Goal: Browse casually: Explore the website without a specific task or goal

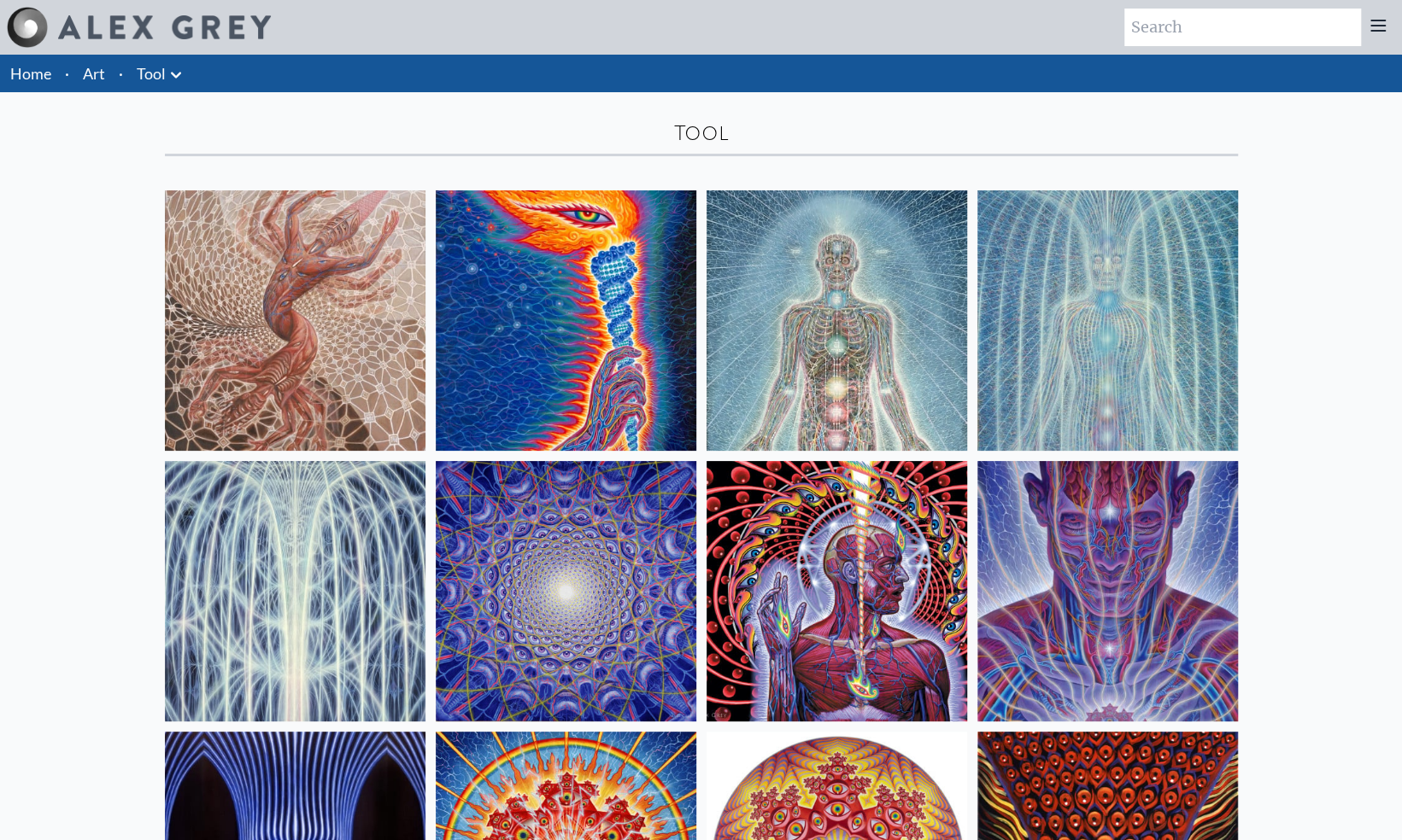
click at [280, 270] on img at bounding box center [296, 321] width 261 height 260
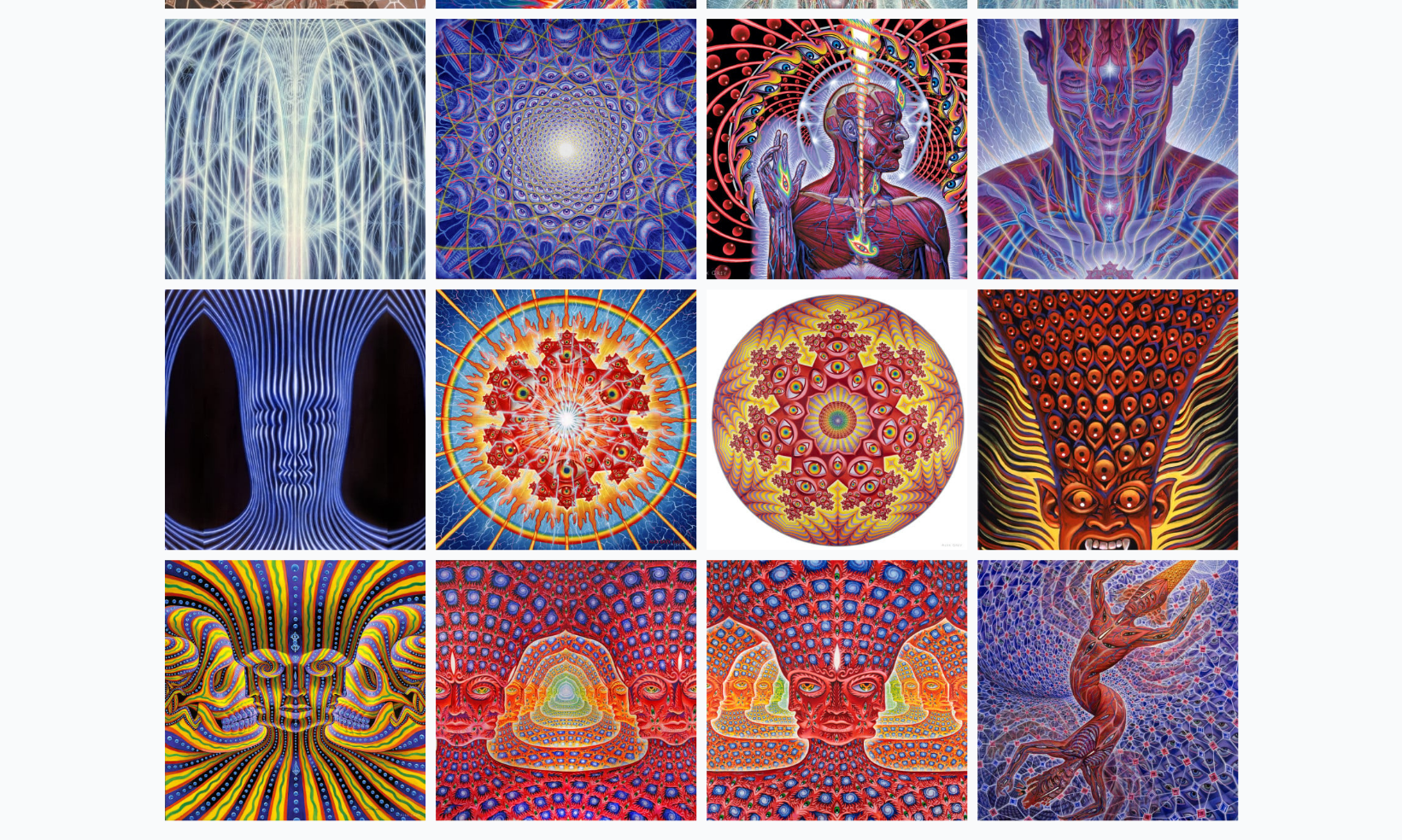
scroll to position [622, 0]
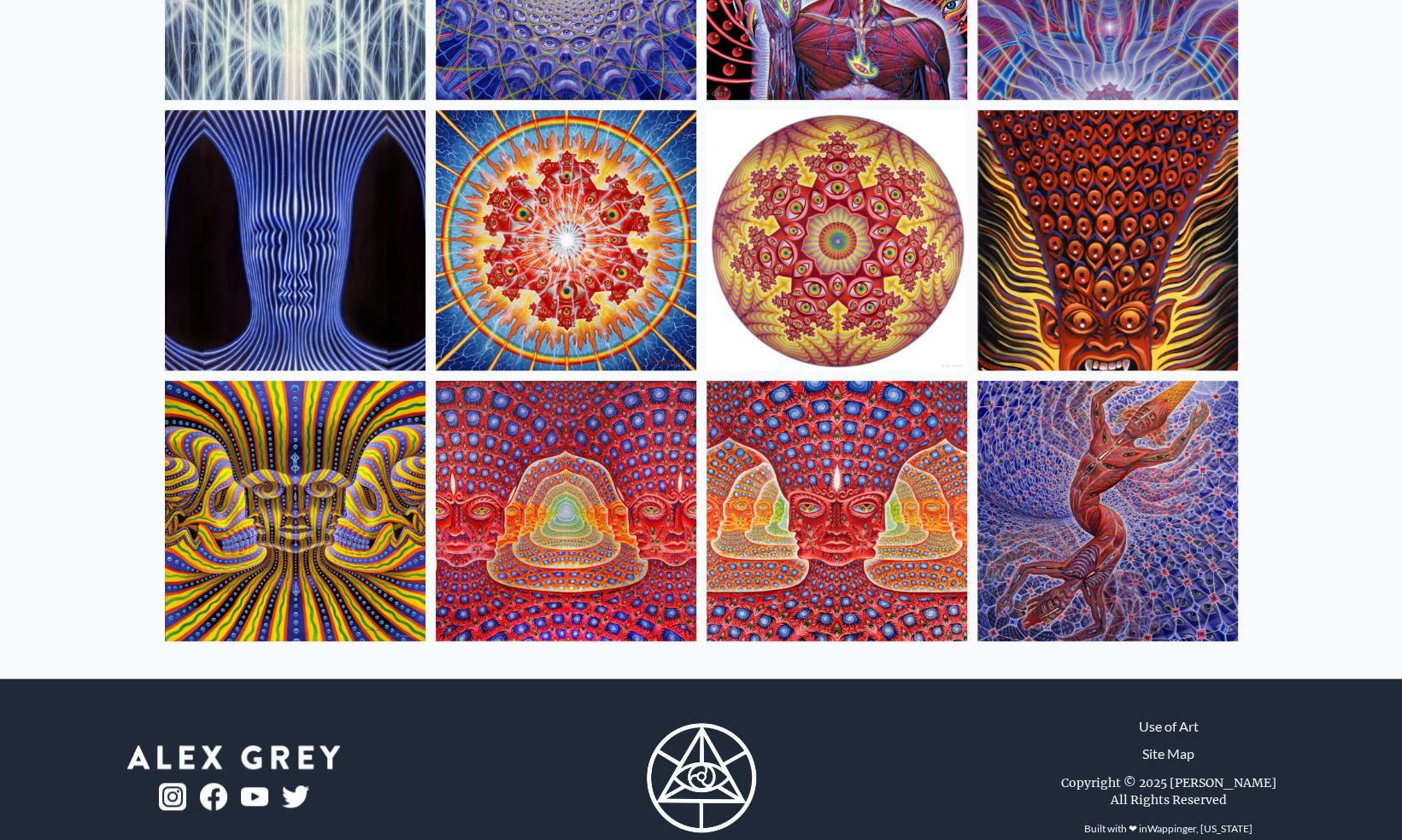
click at [1093, 525] on img at bounding box center [1107, 512] width 261 height 260
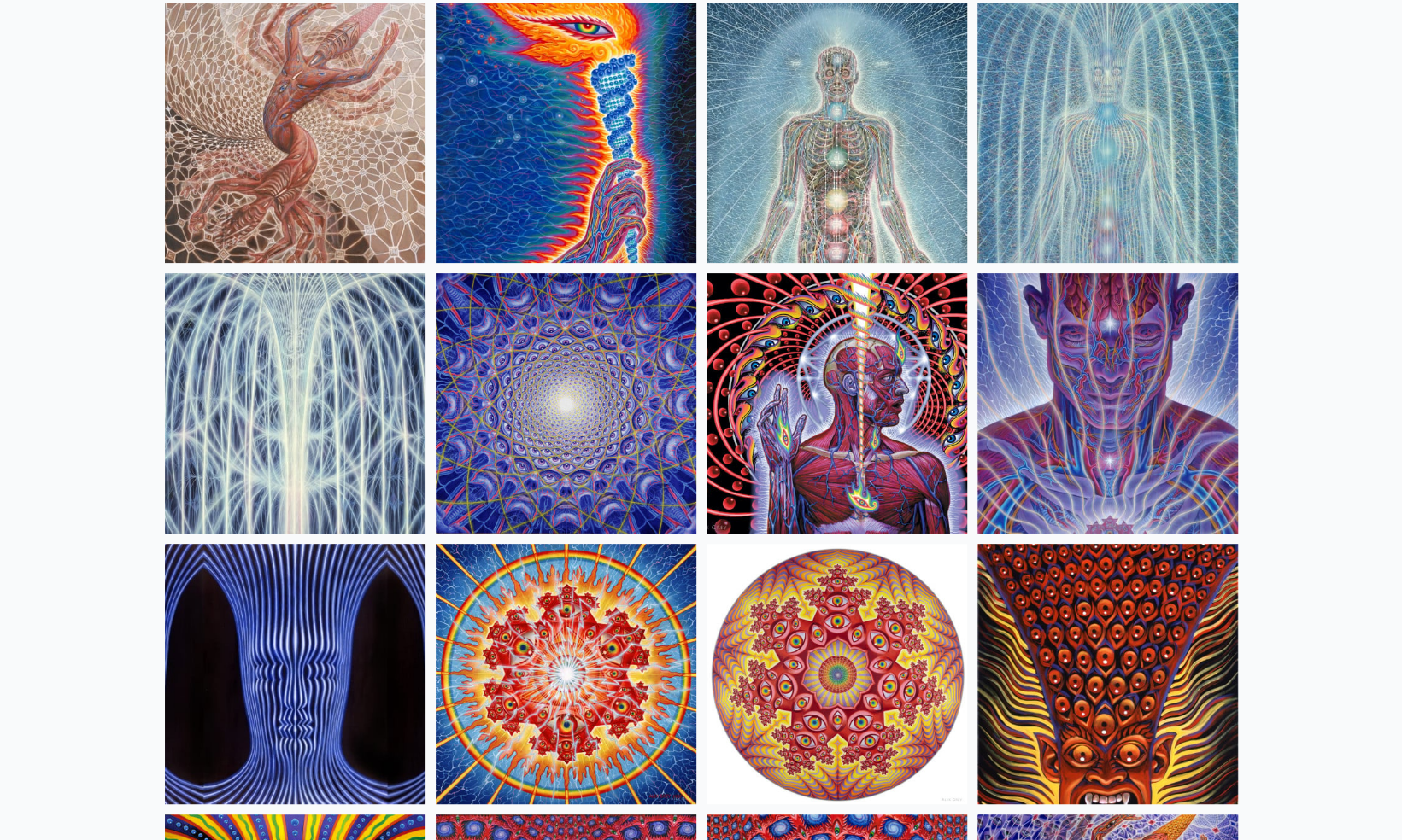
scroll to position [187, 0]
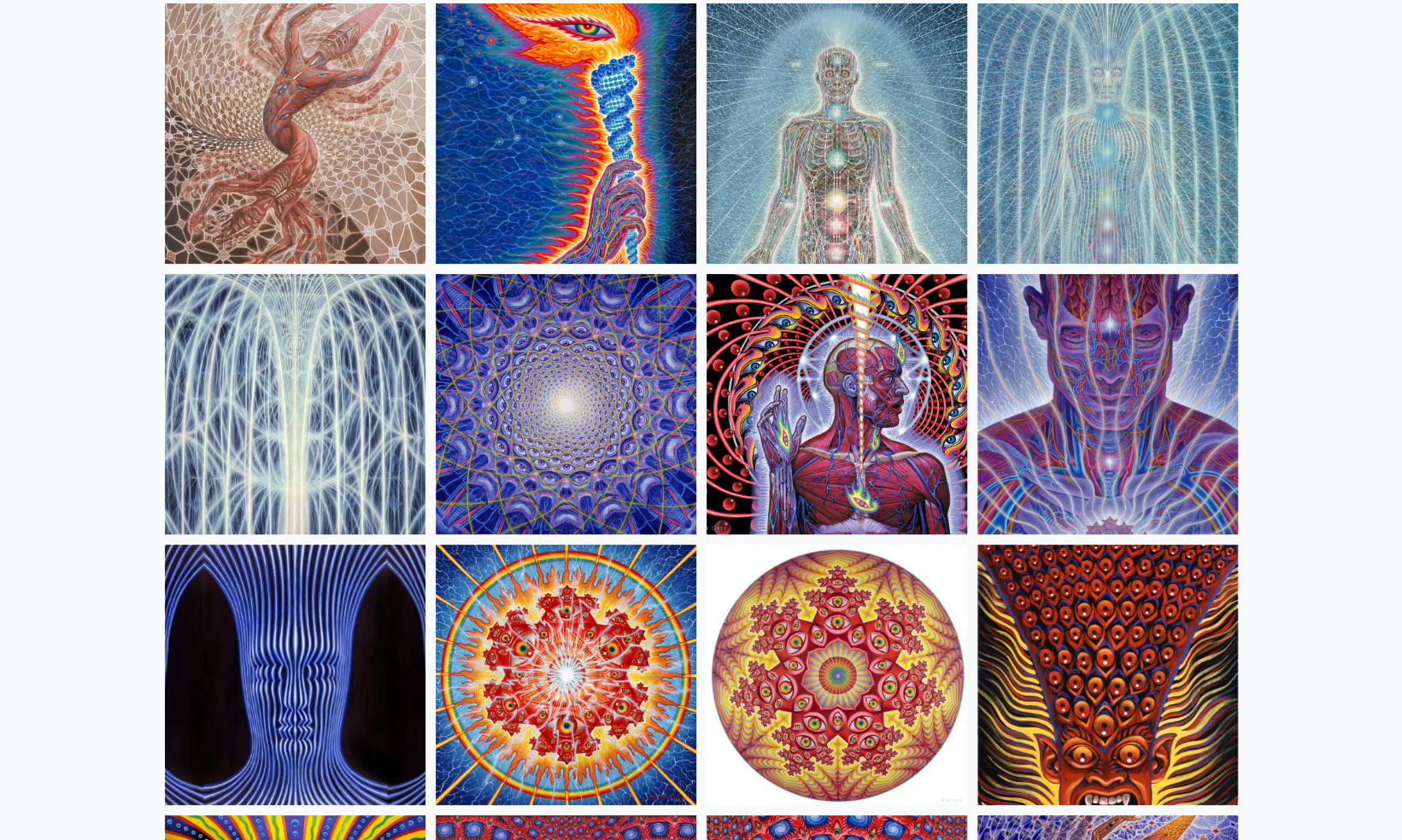
click at [826, 390] on img at bounding box center [836, 404] width 261 height 260
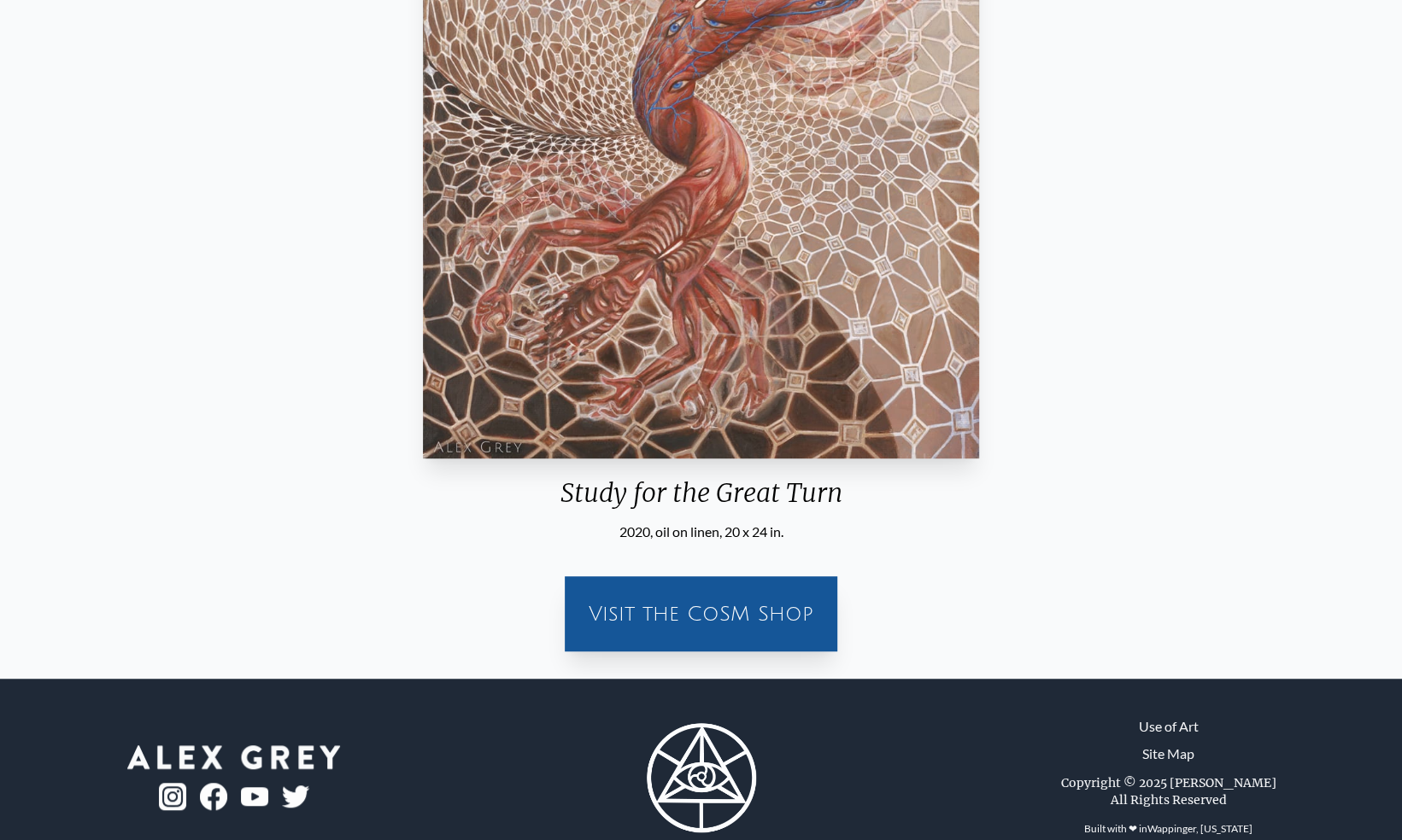
scroll to position [412, 0]
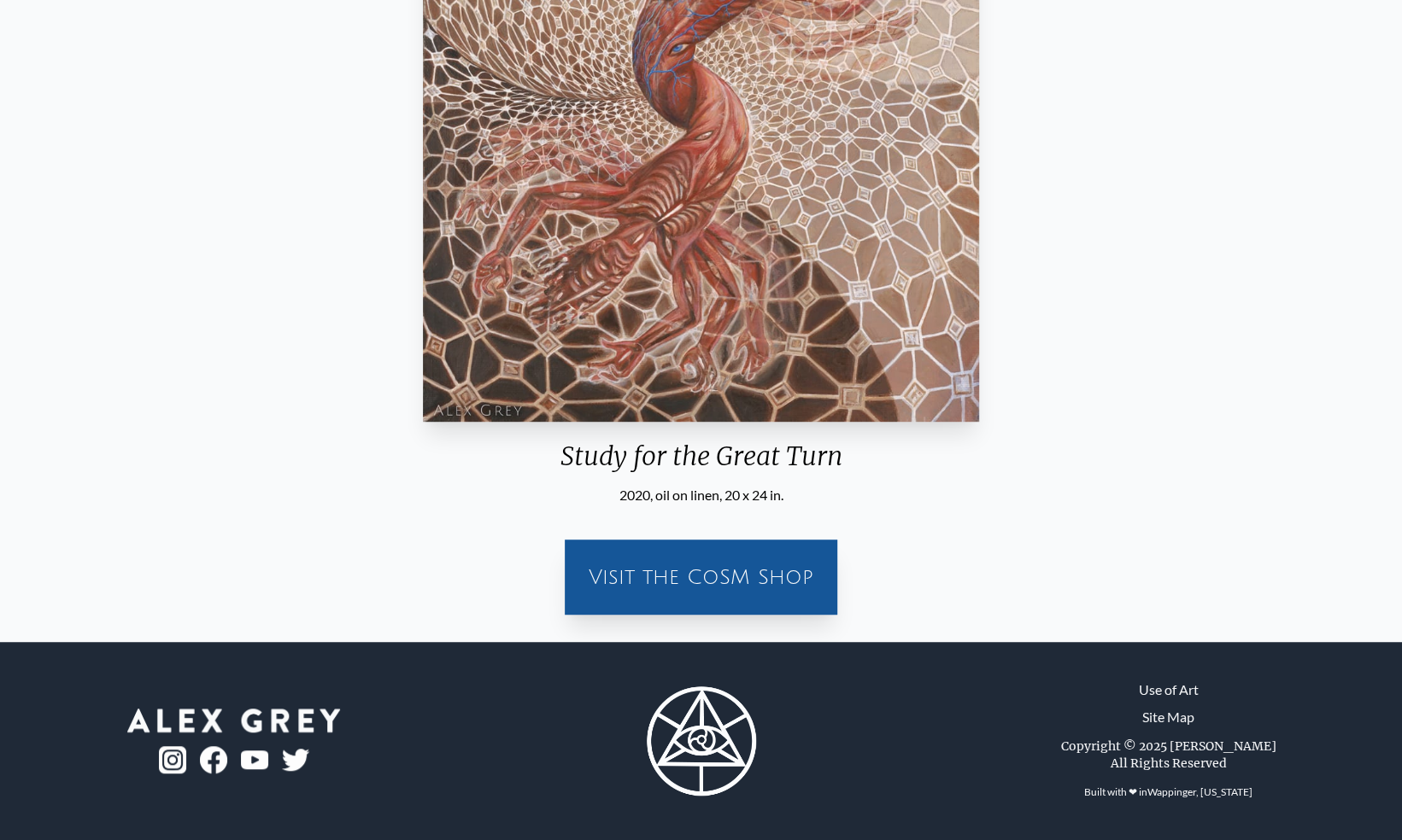
click at [667, 572] on div "Visit the CoSM Shop" at bounding box center [701, 578] width 252 height 55
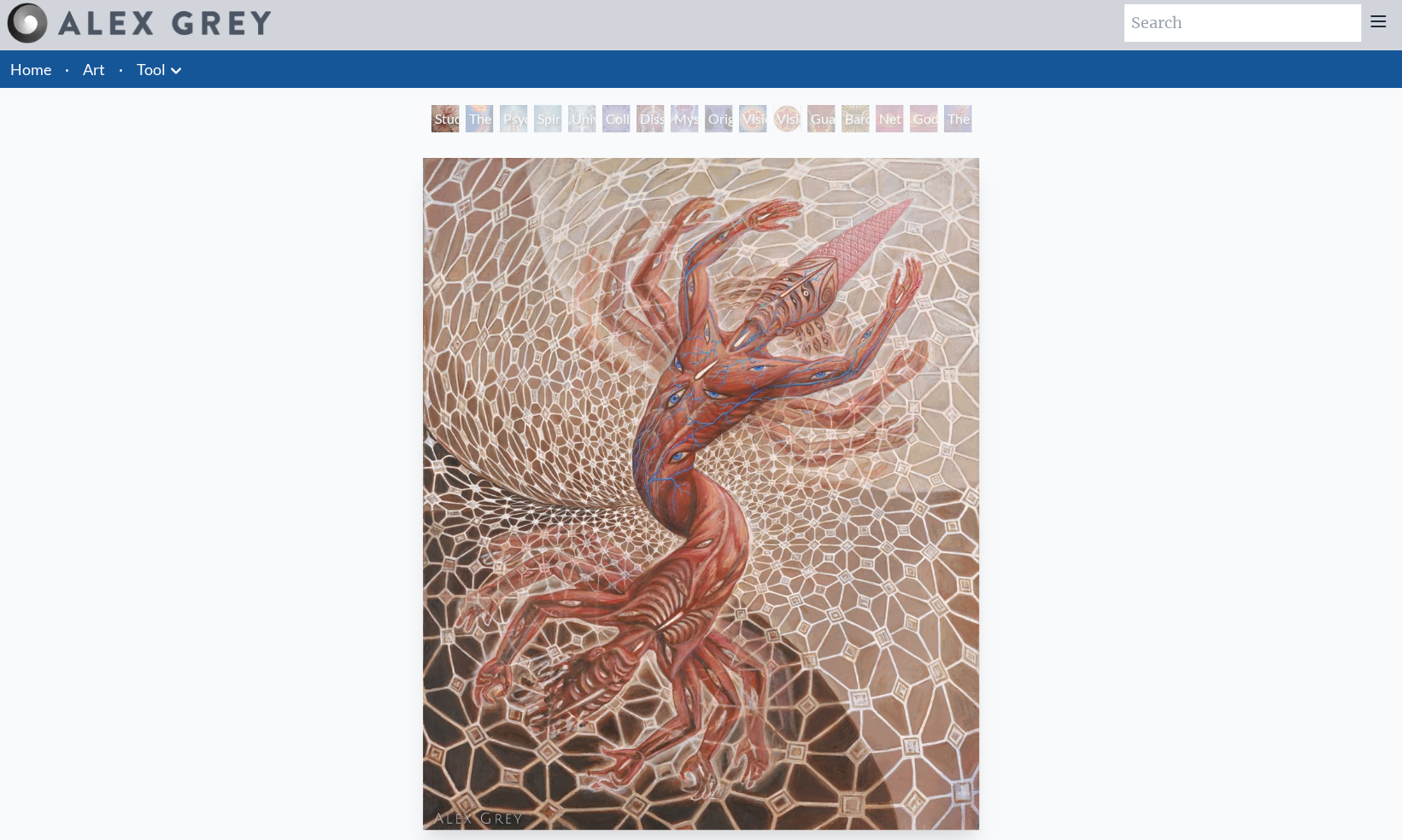
scroll to position [0, 0]
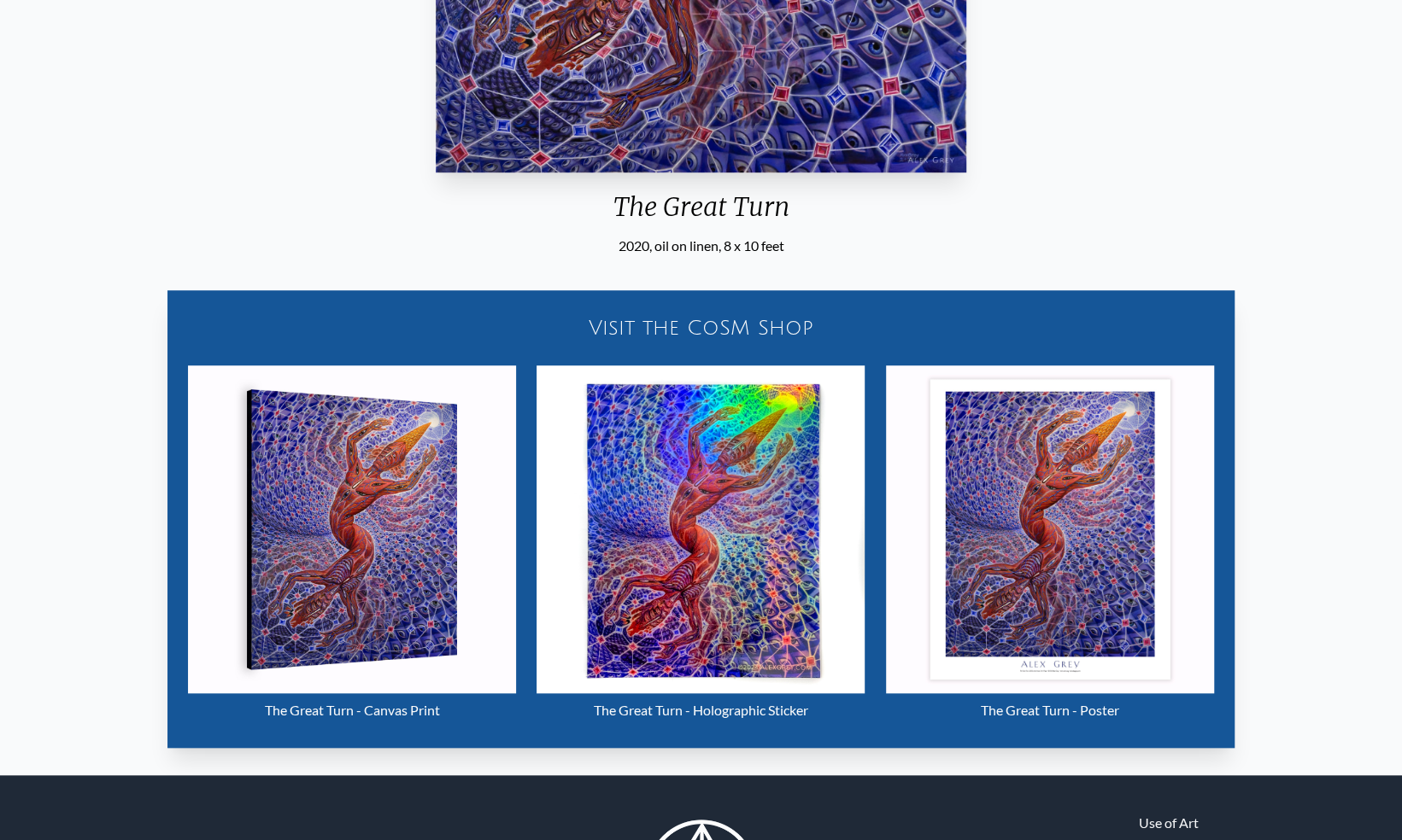
scroll to position [663, 0]
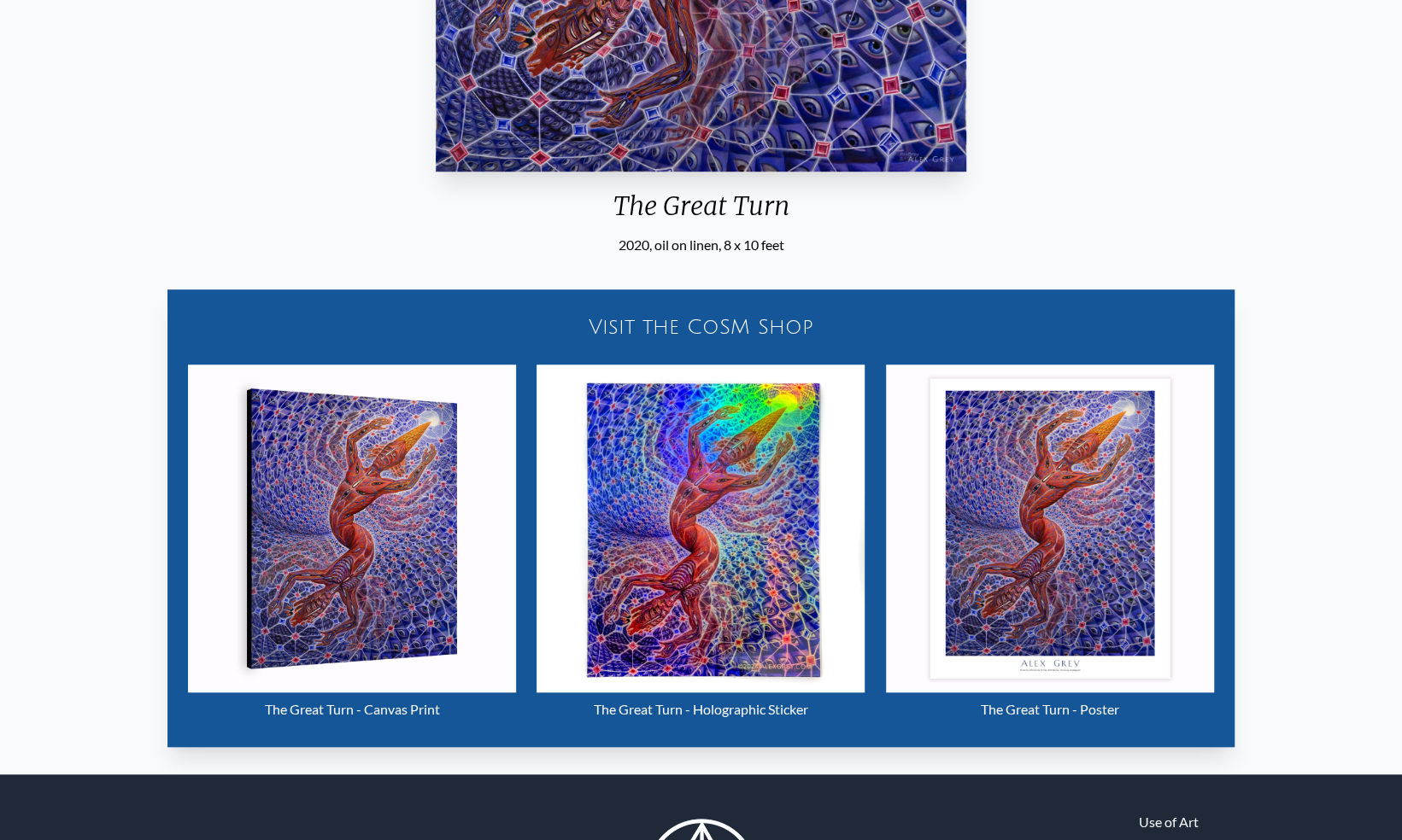
click at [328, 473] on img "16 / 16" at bounding box center [351, 528] width 328 height 328
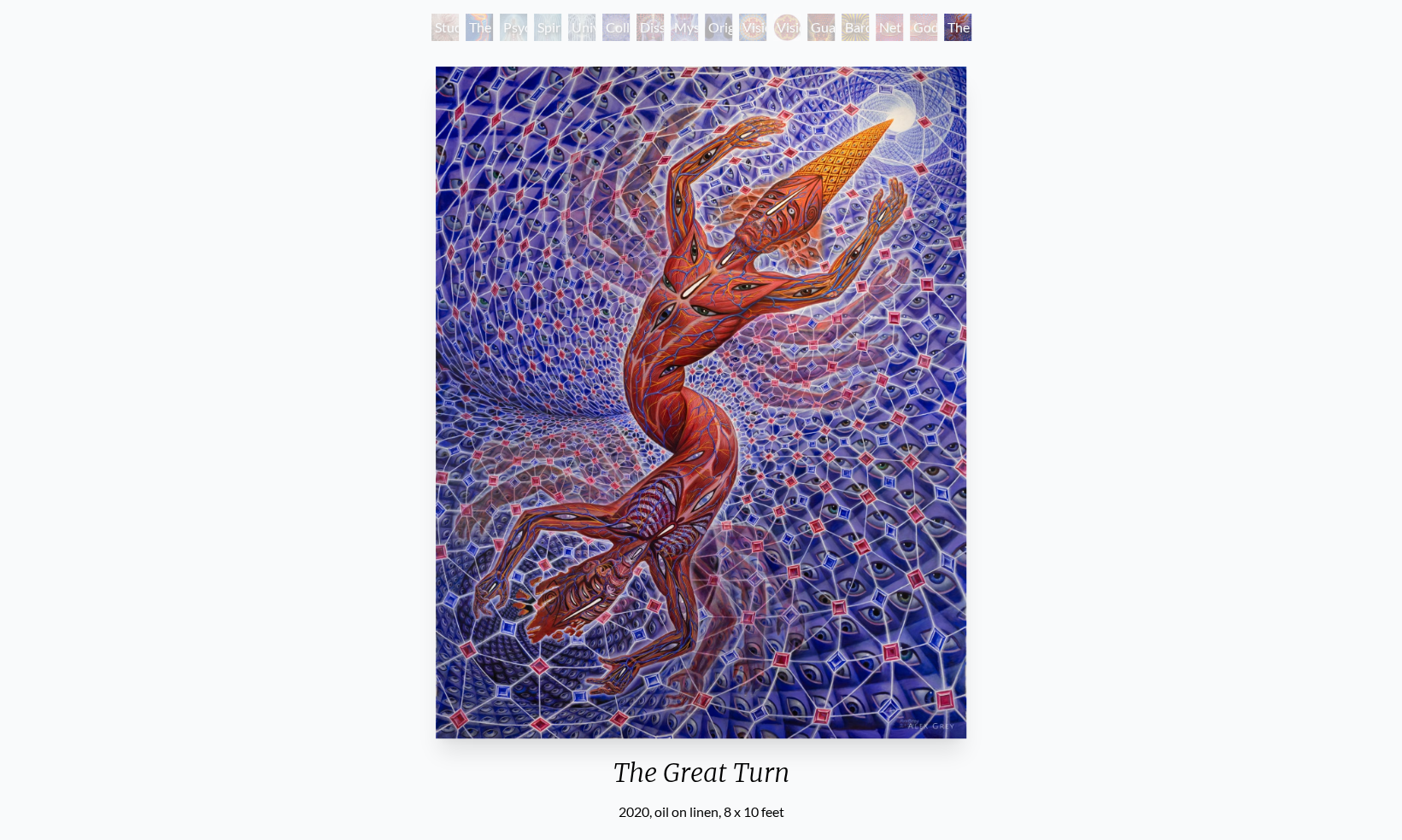
scroll to position [0, 0]
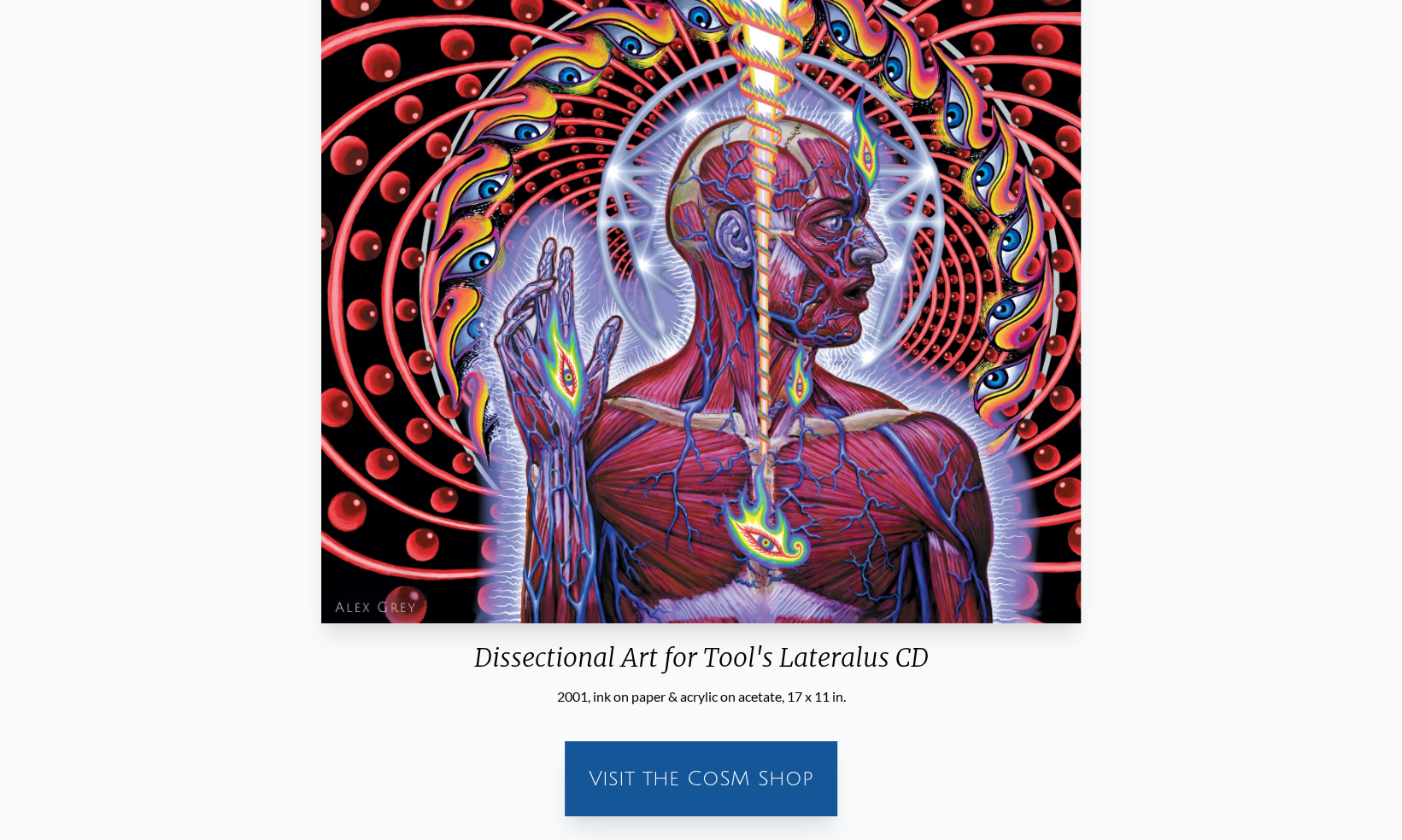
scroll to position [211, 0]
click at [653, 765] on div "Visit the CoSM Shop" at bounding box center [701, 778] width 252 height 55
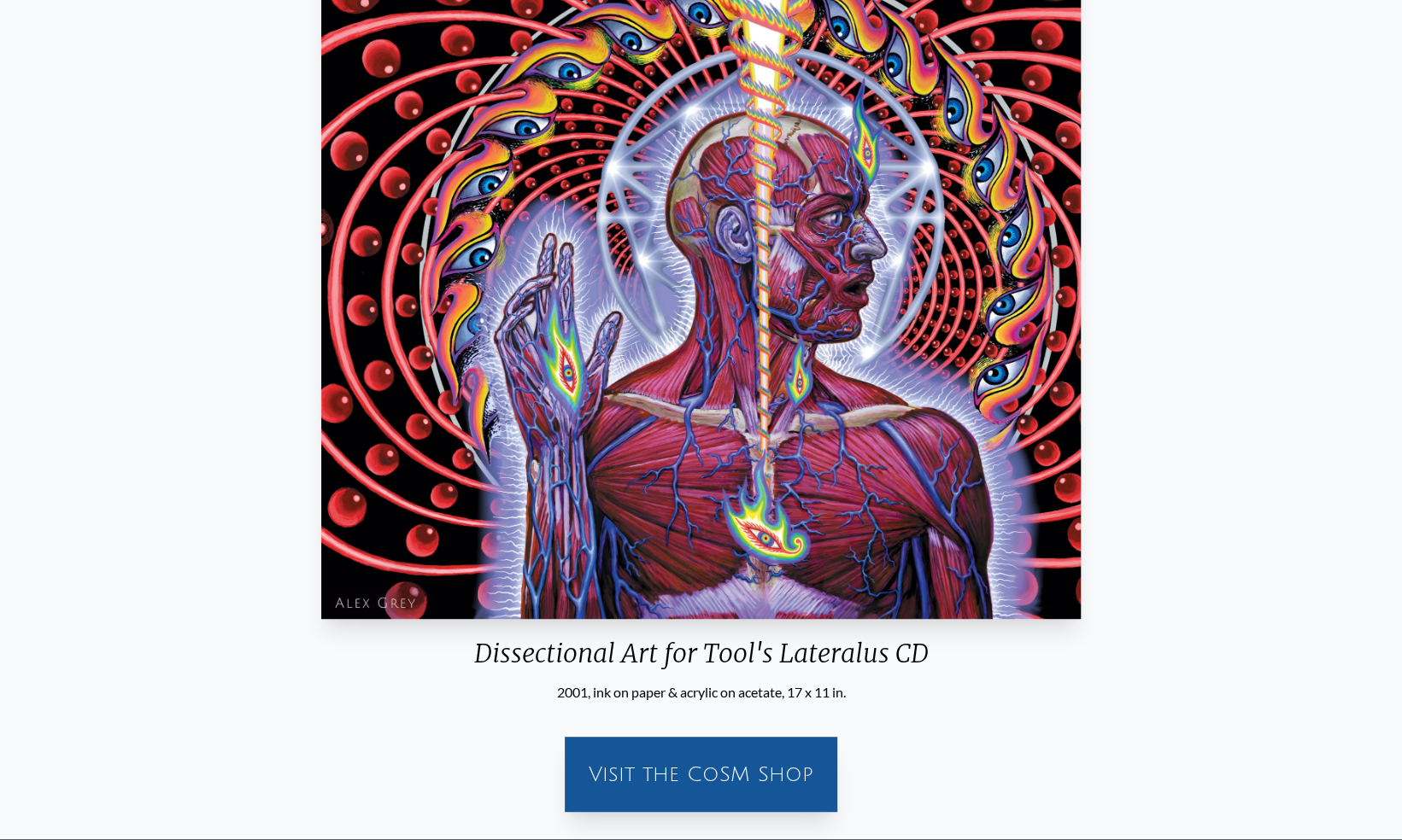
scroll to position [0, 0]
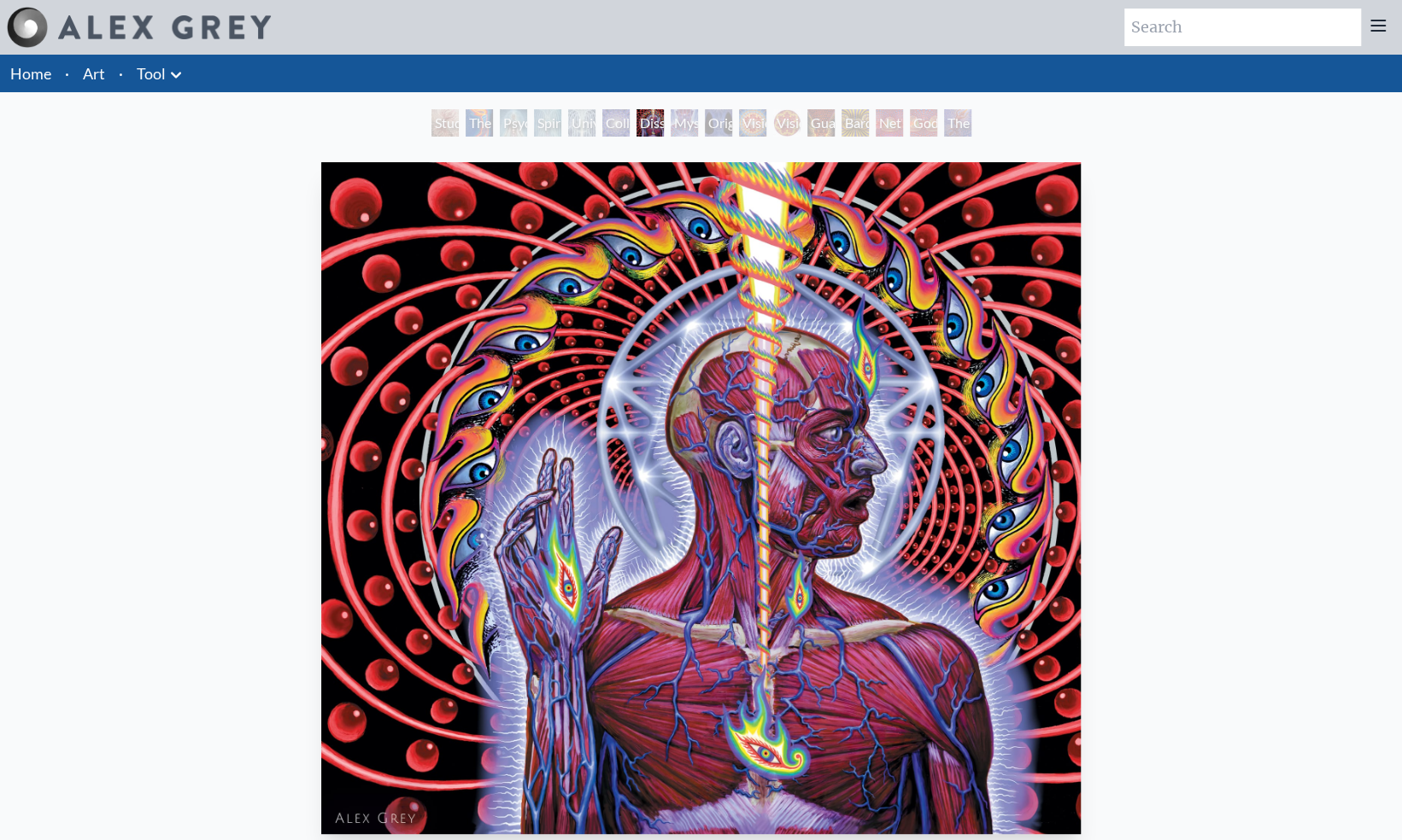
click at [30, 77] on link "Home" at bounding box center [30, 74] width 41 height 19
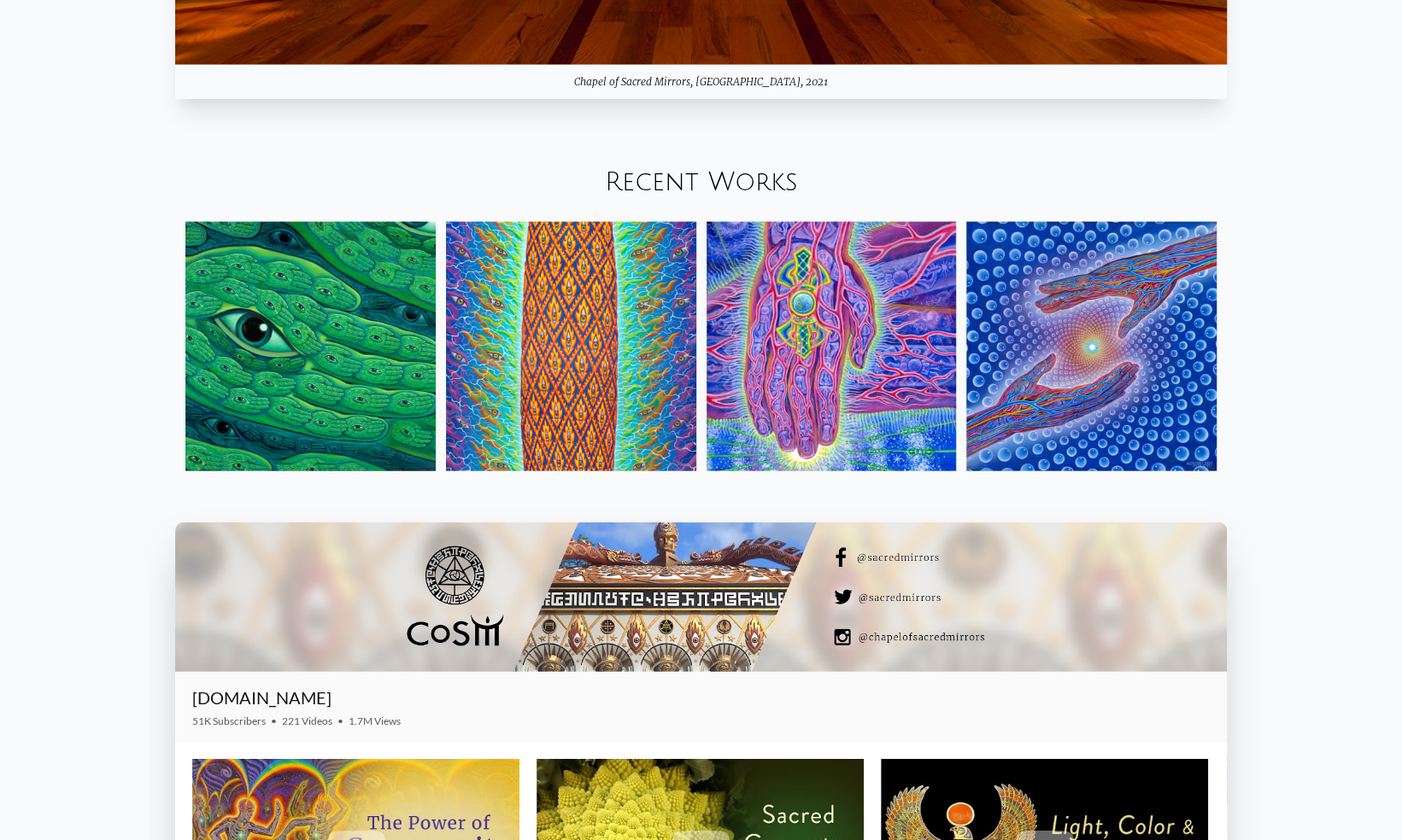
scroll to position [2310, 0]
click at [1046, 356] on img at bounding box center [1090, 346] width 250 height 250
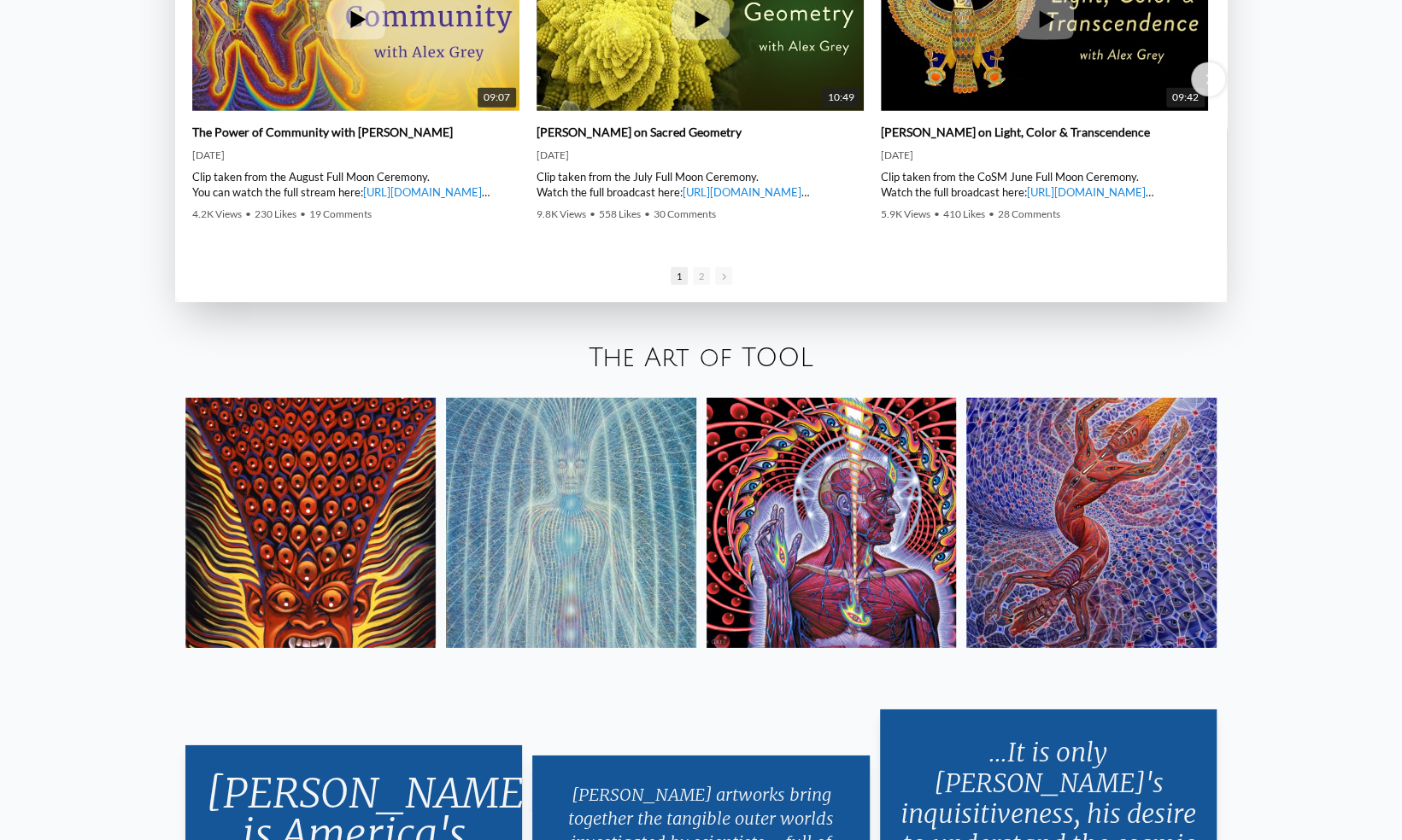
scroll to position [3237, 0]
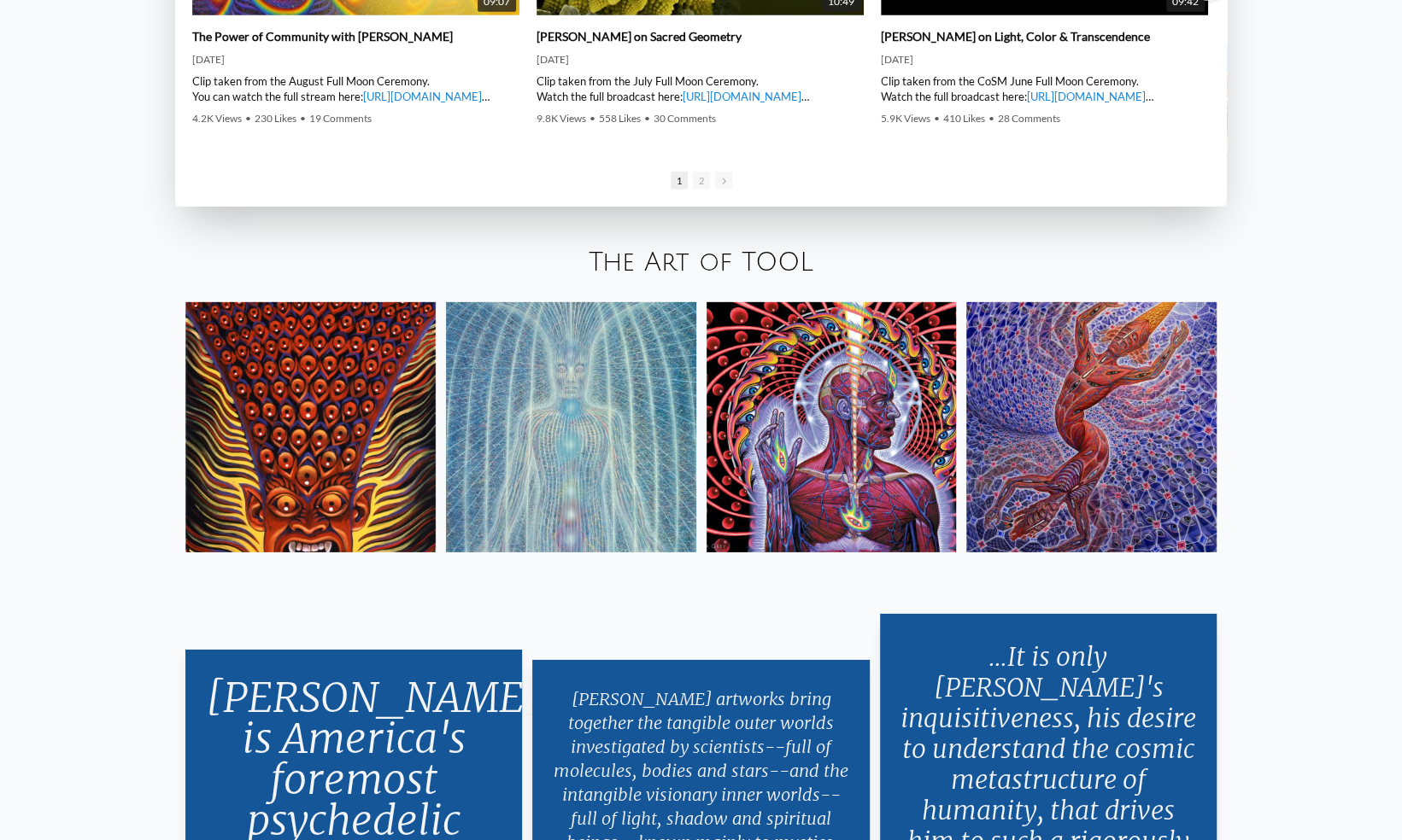
click at [1034, 392] on img at bounding box center [1090, 427] width 250 height 250
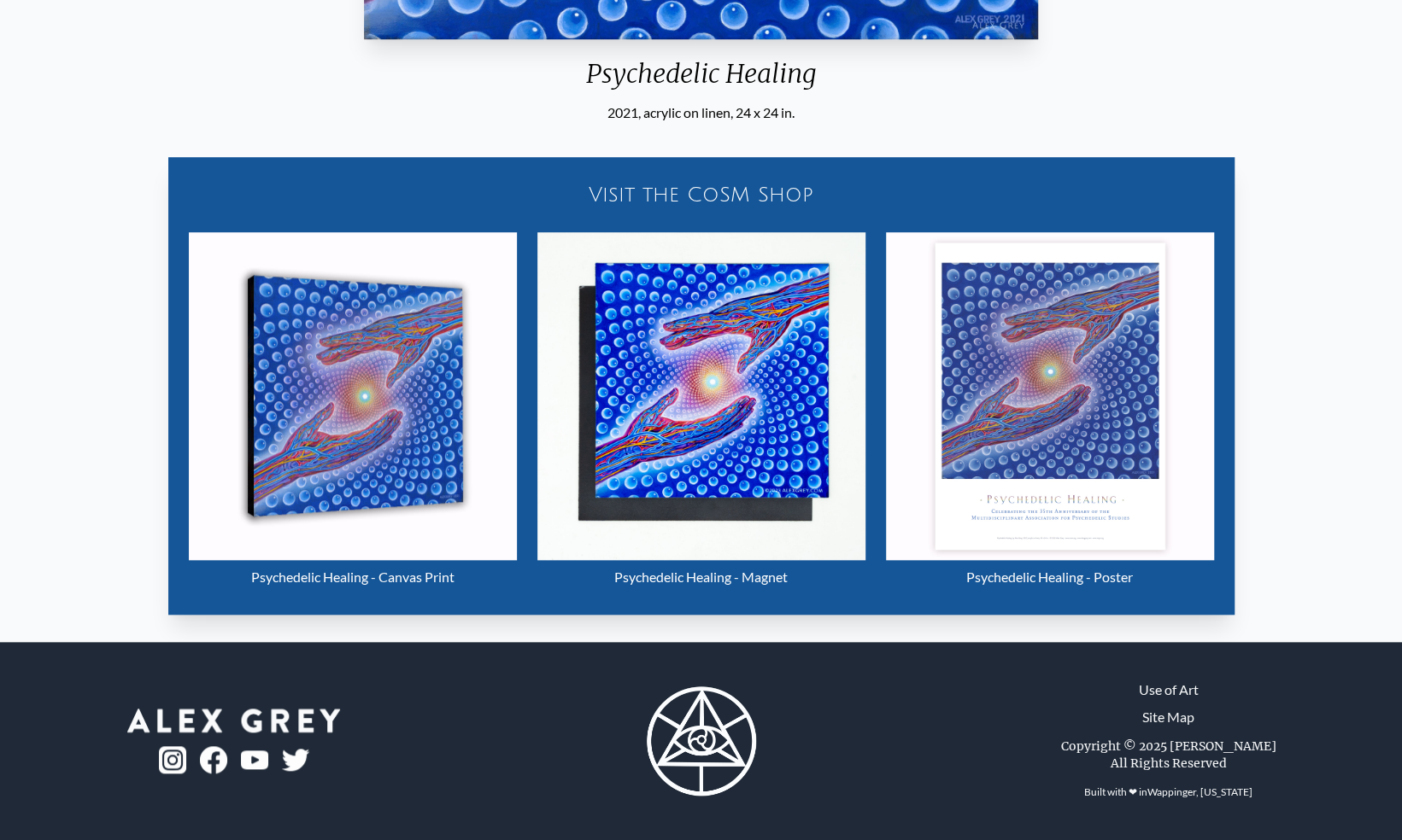
scroll to position [633, 0]
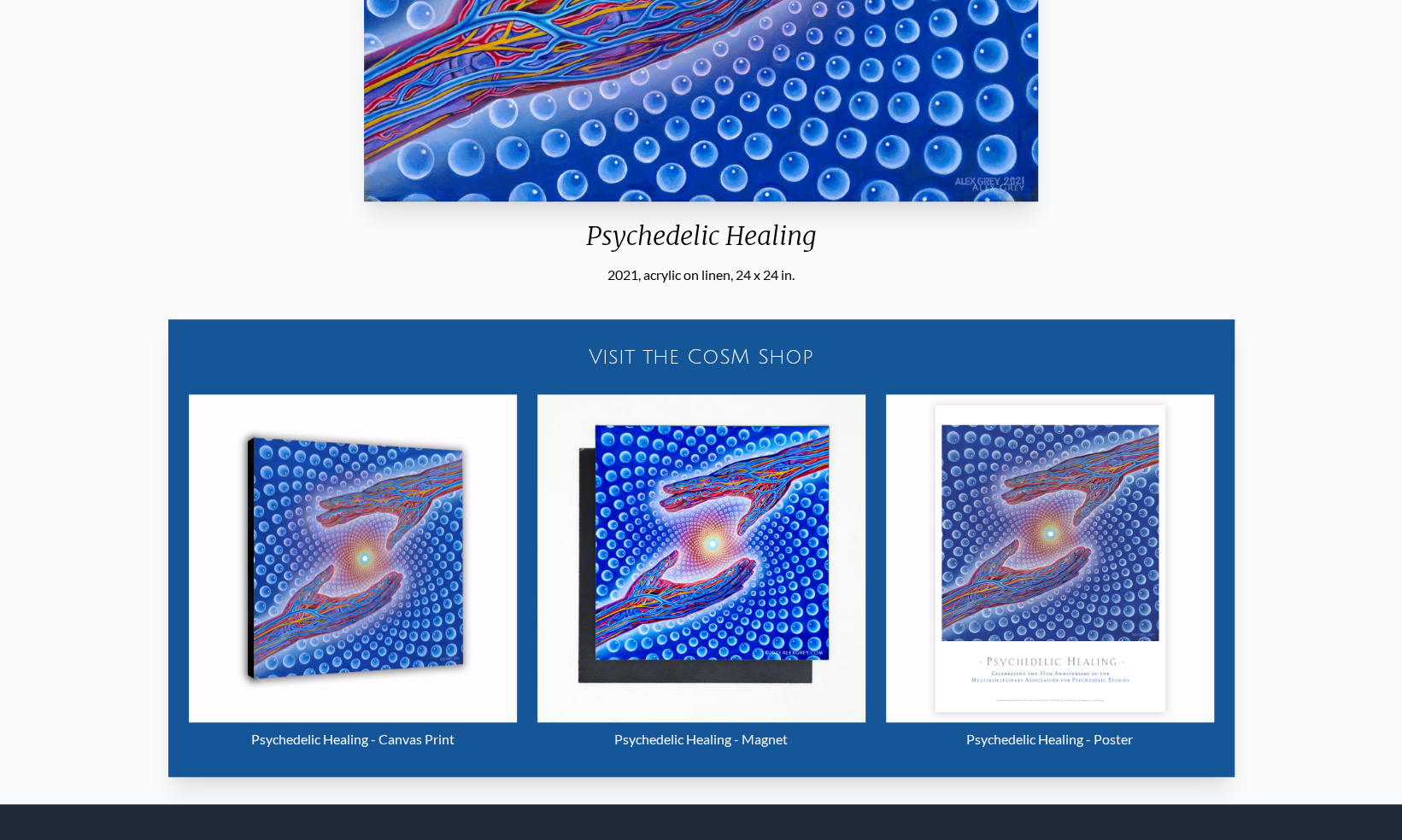
click at [330, 512] on img "1 / 15" at bounding box center [352, 558] width 328 height 328
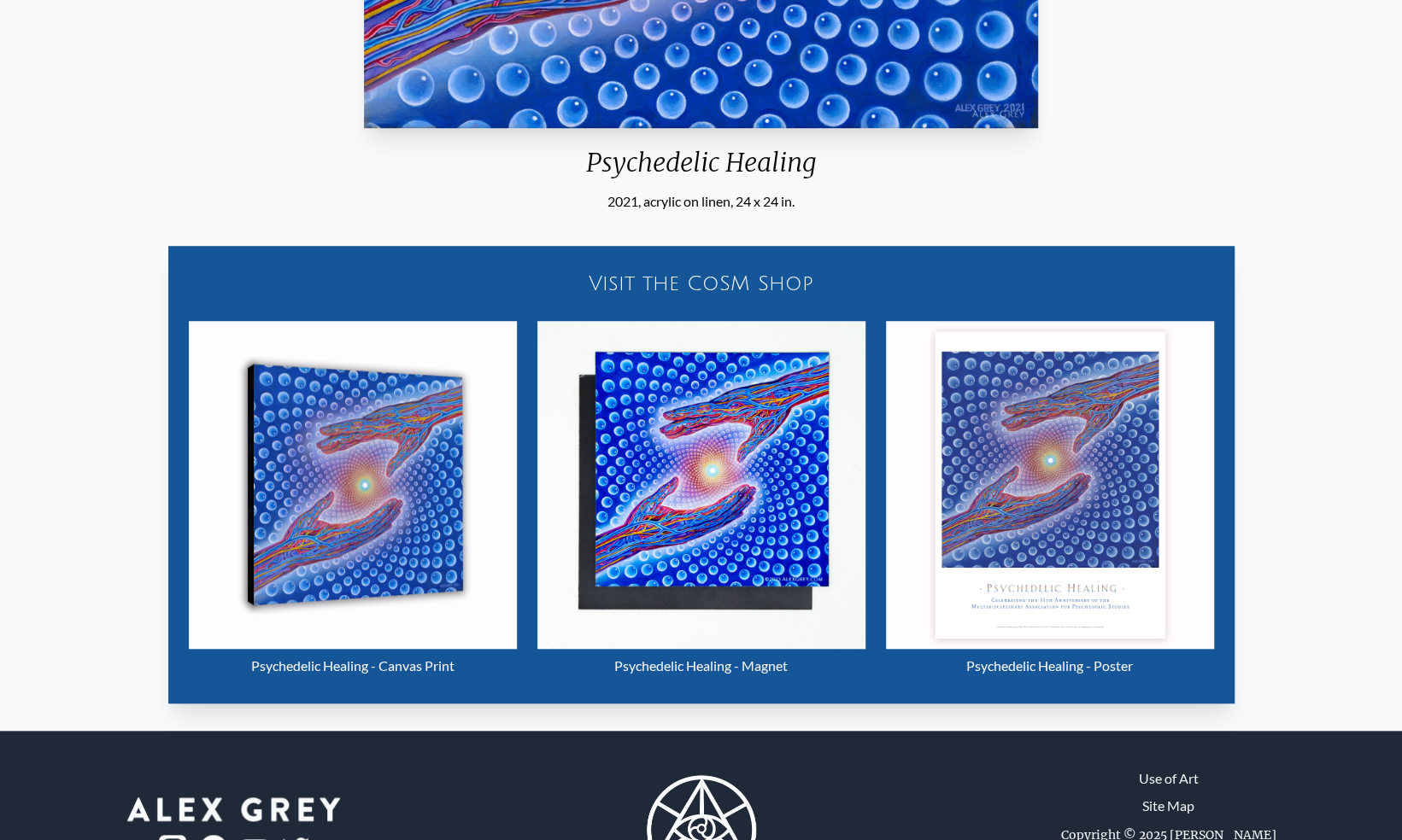
scroll to position [707, 0]
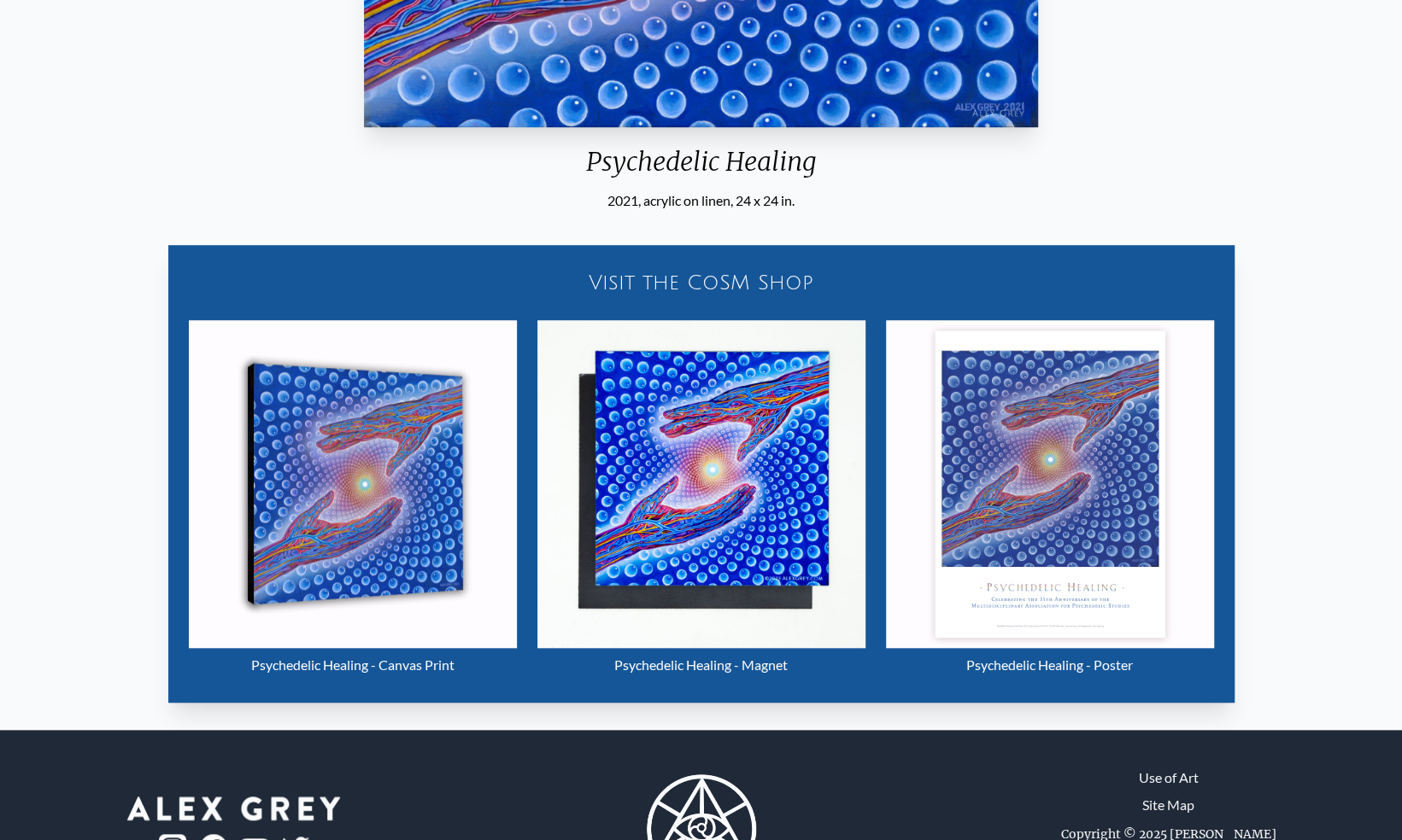
click at [698, 280] on div "Visit the CoSM Shop" at bounding box center [701, 283] width 1046 height 55
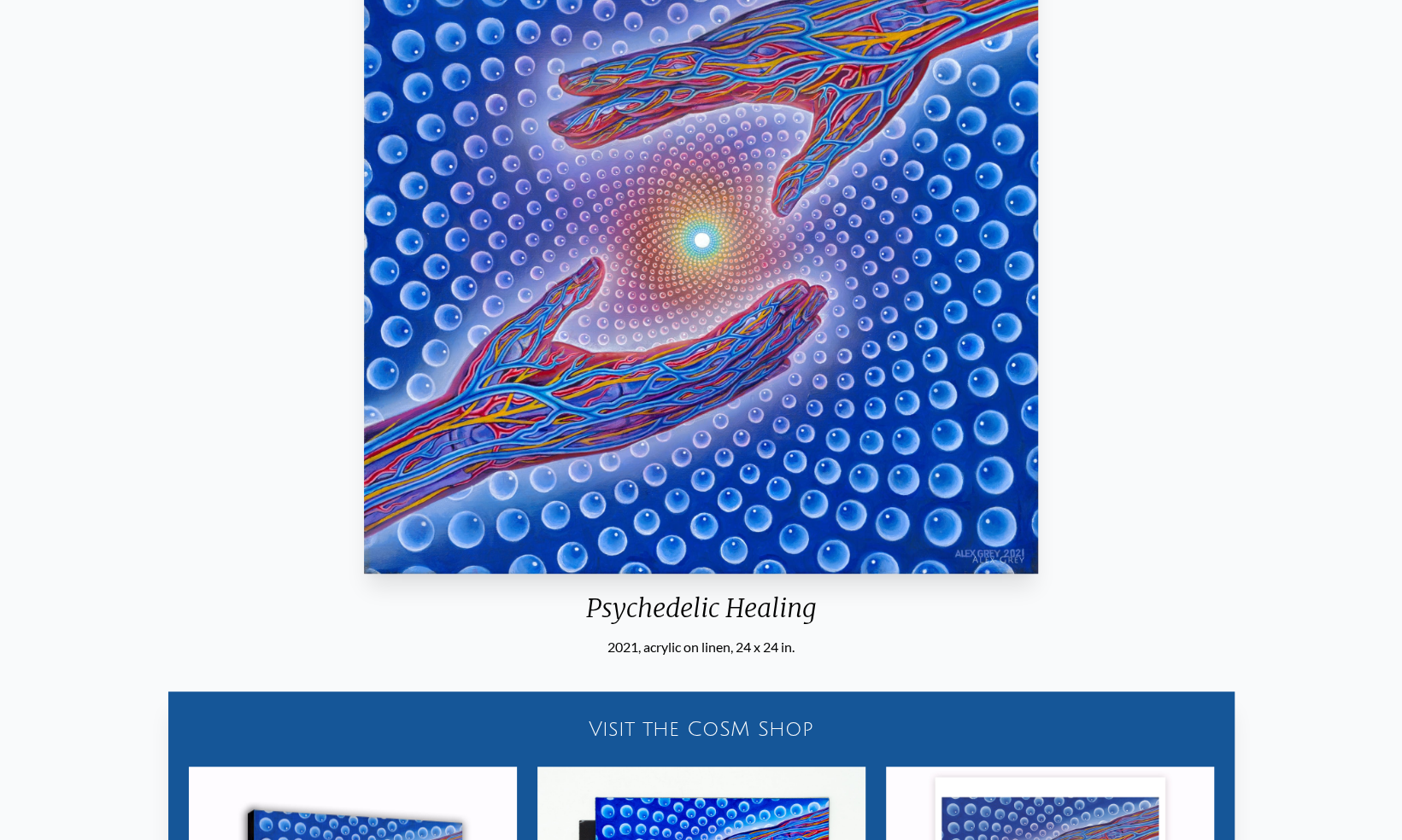
scroll to position [258, 0]
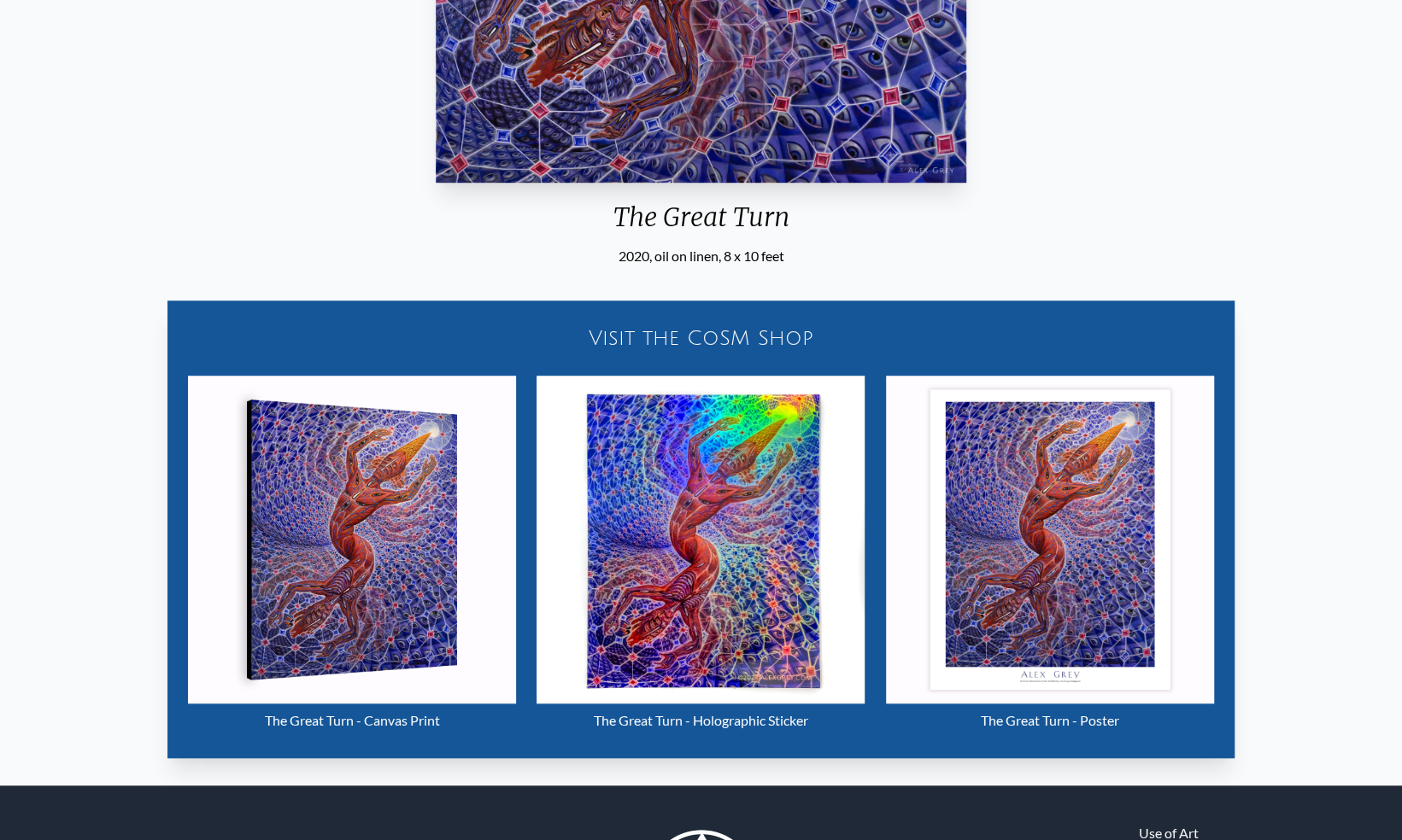
scroll to position [652, 0]
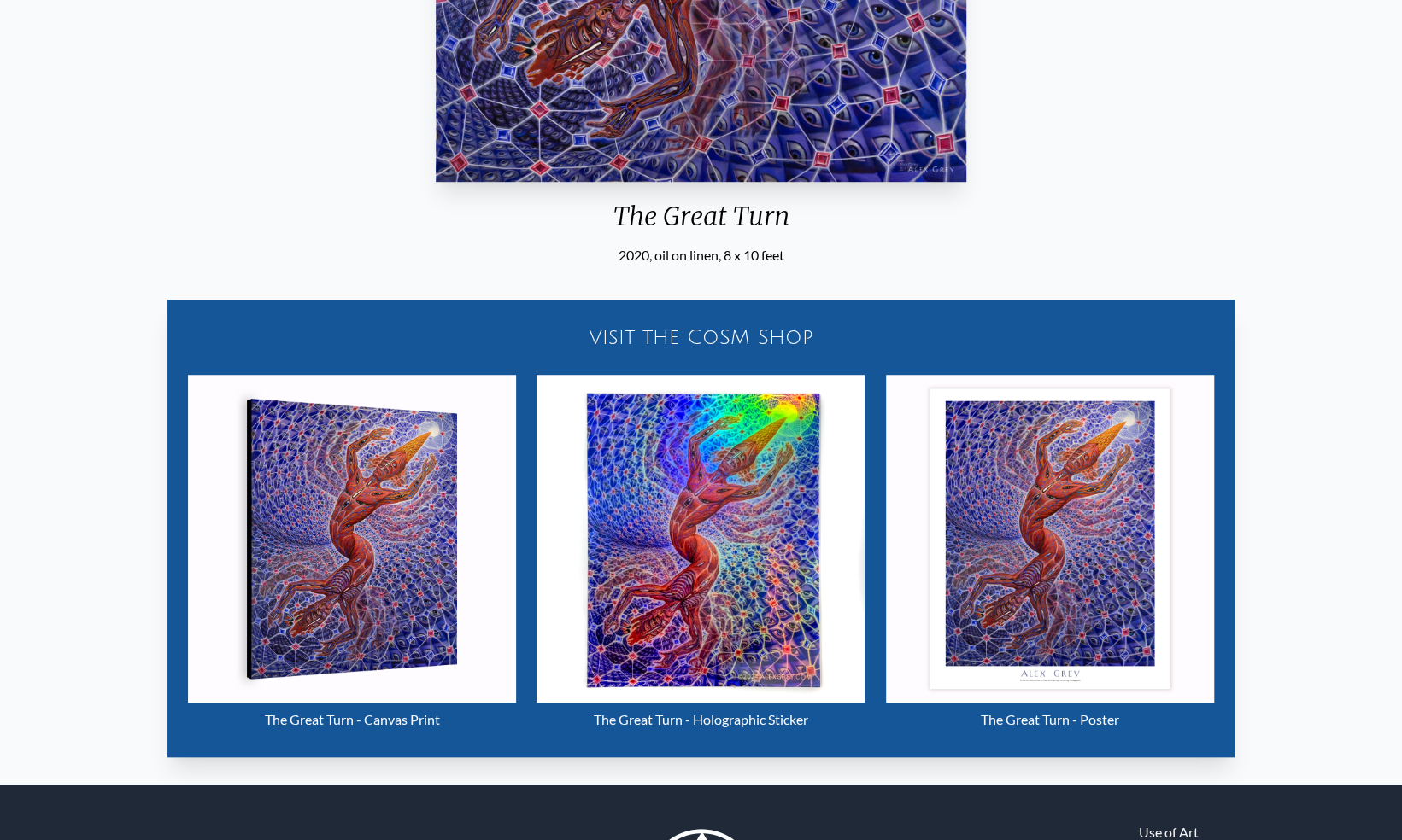
click at [342, 529] on img "29 / 33" at bounding box center [351, 538] width 328 height 328
